Goal: Find specific fact

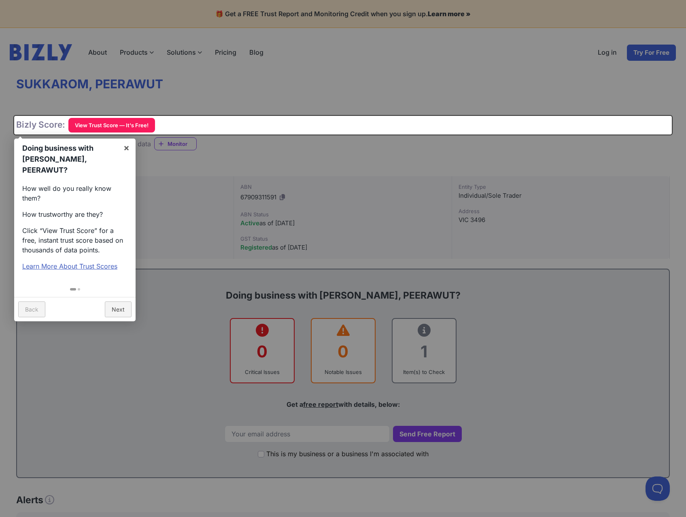
click at [358, 104] on div at bounding box center [343, 258] width 686 height 517
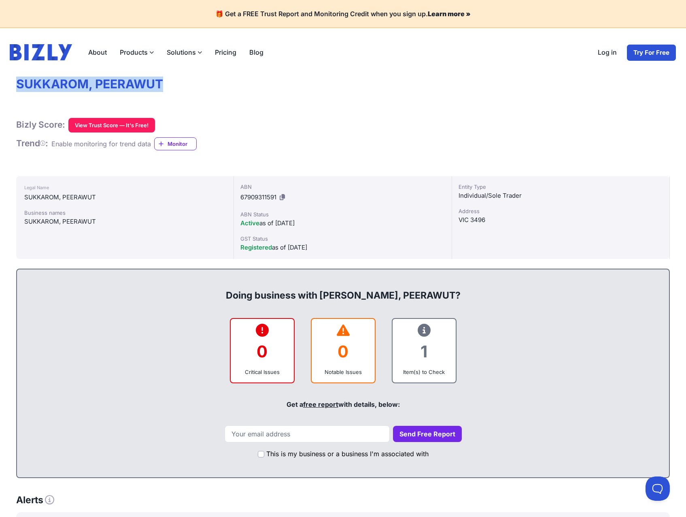
drag, startPoint x: 138, startPoint y: 87, endPoint x: -7, endPoint y: 86, distance: 145.3
copy h1 "SUKKAROM, PEERAWUT"
click at [283, 197] on icon at bounding box center [282, 197] width 5 height 6
copy h1 "SUKKAROM, PEERAWUT"
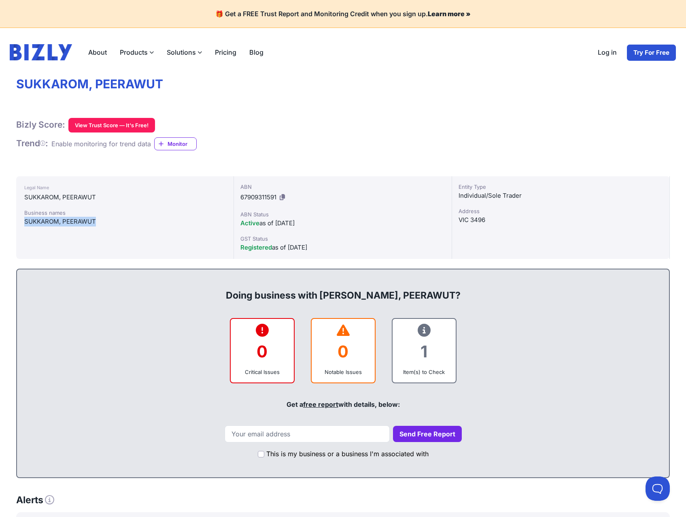
drag, startPoint x: 94, startPoint y: 223, endPoint x: 24, endPoint y: 223, distance: 70.0
click at [24, 223] on div "SUKKAROM, PEERAWUT" at bounding box center [124, 222] width 201 height 10
copy div "SUKKAROM, PEERAWUT"
click at [285, 195] on icon at bounding box center [282, 197] width 5 height 6
copy div "SUKKAROM, PEERAWUT"
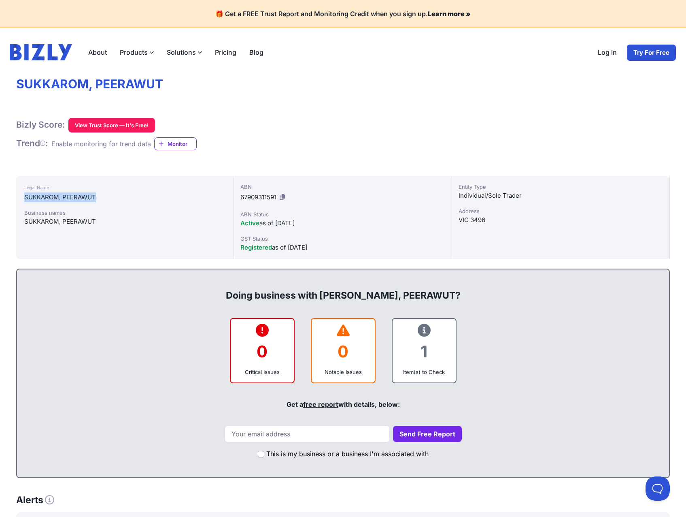
drag, startPoint x: 102, startPoint y: 200, endPoint x: 21, endPoint y: 196, distance: 80.7
click at [21, 196] on div "Legal Name [PERSON_NAME] Business names [PERSON_NAME]" at bounding box center [125, 217] width 218 height 83
copy div "SUKKAROM, PEERAWUT"
click at [285, 192] on button at bounding box center [282, 197] width 9 height 13
